Goal: Information Seeking & Learning: Compare options

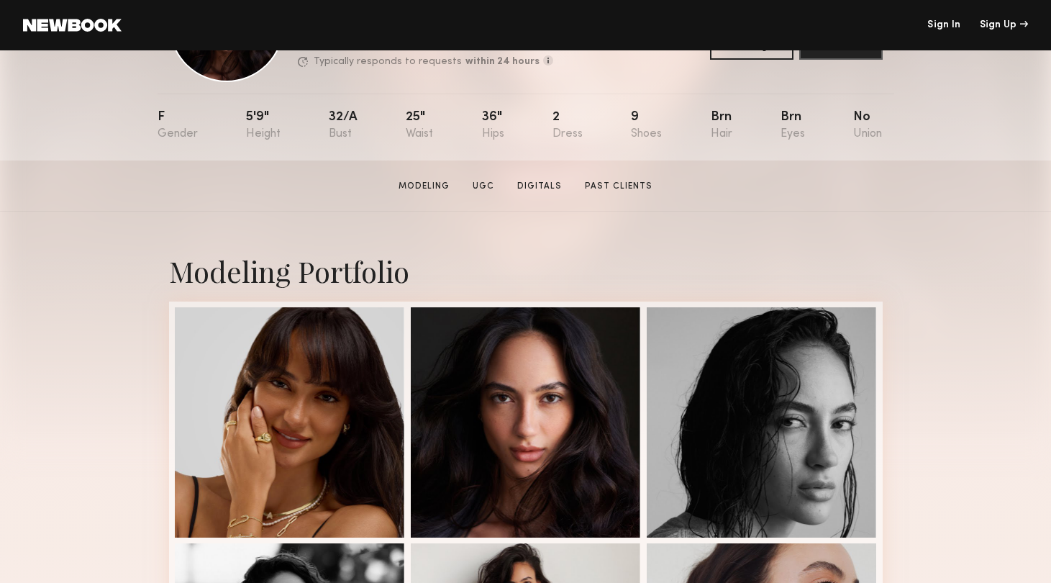
scroll to position [278, 0]
